Goal: Submit feedback/report problem

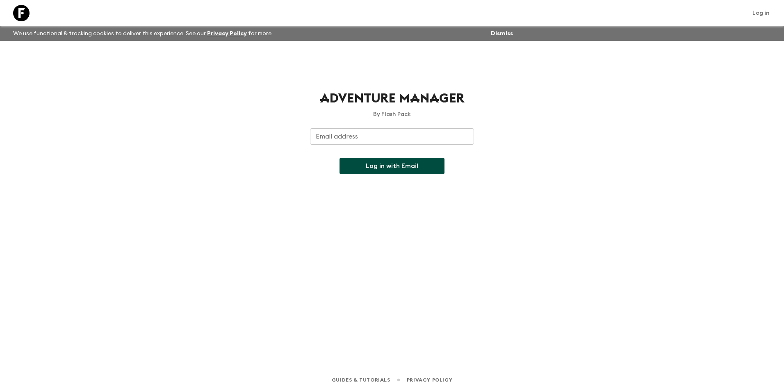
drag, startPoint x: 0, startPoint y: 0, endPoint x: 348, endPoint y: 128, distance: 370.5
click at [348, 128] on div "Adventure Manager By Flash Pack Email address Email address ​ Log in with Email" at bounding box center [392, 132] width 164 height 84
click at [348, 133] on div "Email address Email address ​" at bounding box center [392, 141] width 164 height 26
type input "[EMAIL_ADDRESS][DOMAIN_NAME]"
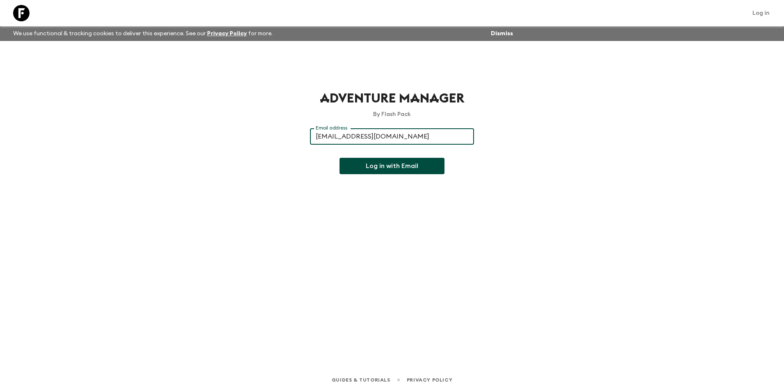
click at [363, 166] on button "Log in with Email" at bounding box center [392, 166] width 105 height 16
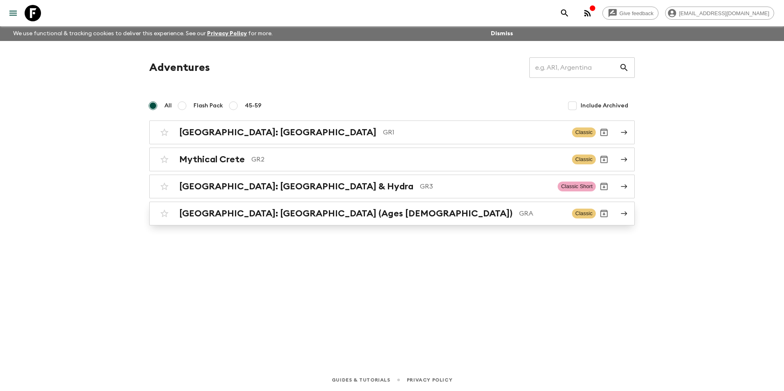
click at [227, 212] on h2 "[GEOGRAPHIC_DATA]: [GEOGRAPHIC_DATA] (Ages [DEMOGRAPHIC_DATA])" at bounding box center [345, 213] width 333 height 11
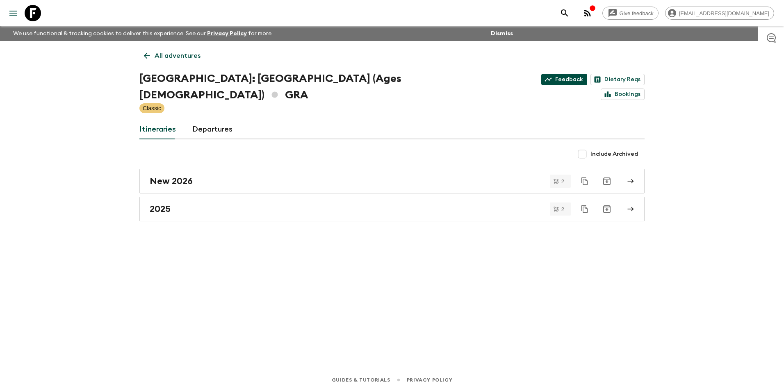
click at [541, 76] on link "Feedback" at bounding box center [564, 79] width 46 height 11
